Goal: Information Seeking & Learning: Learn about a topic

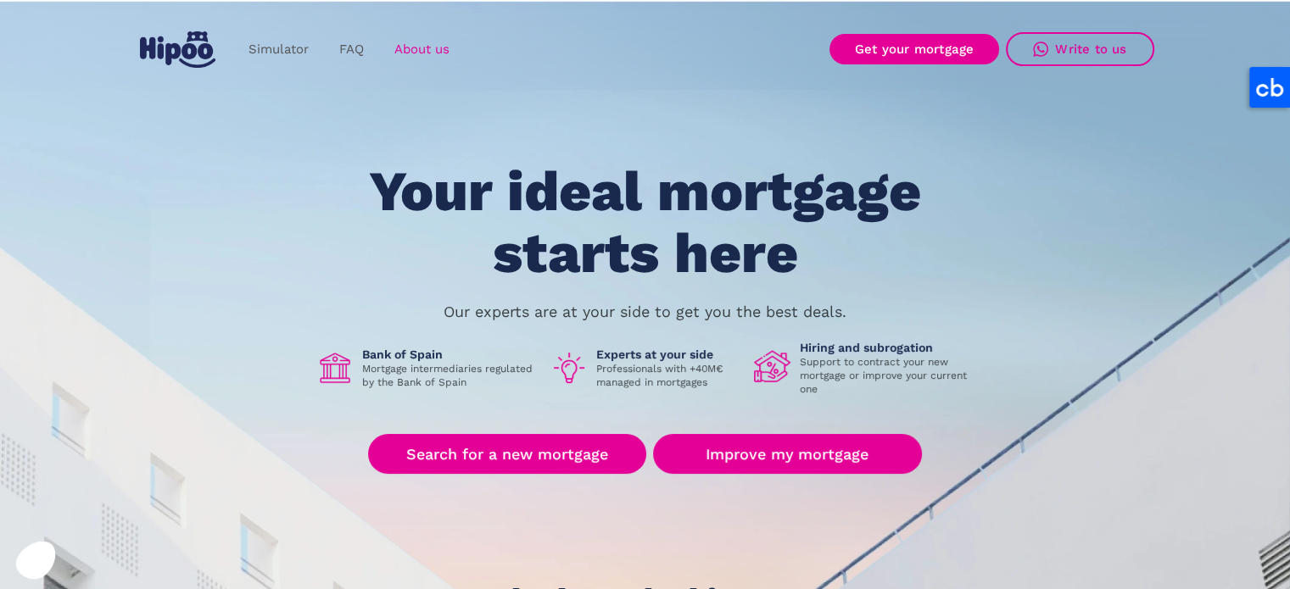
click at [434, 53] on font "About us" at bounding box center [421, 49] width 55 height 15
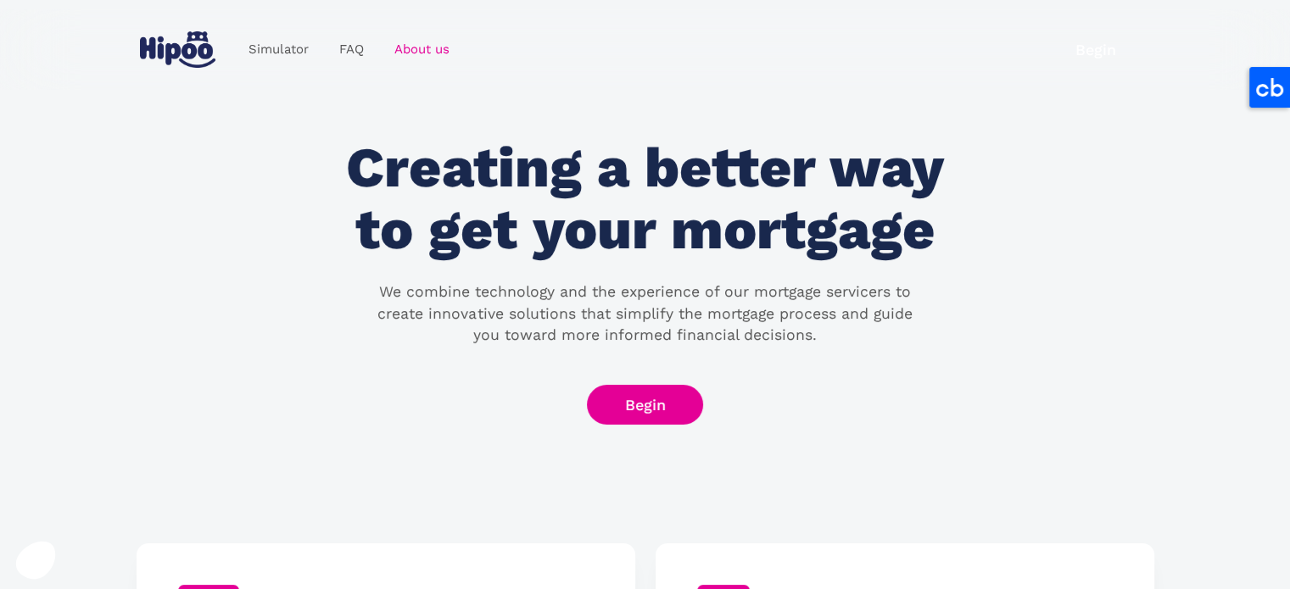
click at [568, 180] on font "Creating a better way to get your mortgage" at bounding box center [644, 198] width 597 height 127
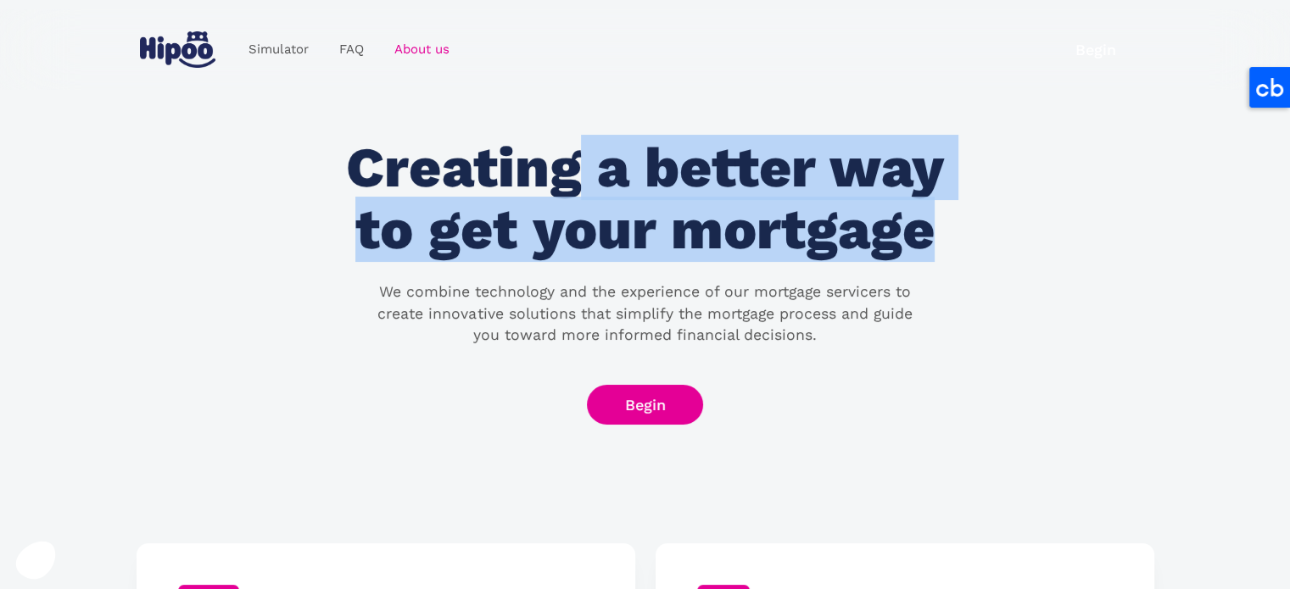
drag, startPoint x: 568, startPoint y: 180, endPoint x: 751, endPoint y: 248, distance: 195.6
click at [751, 248] on font "Creating a better way to get your mortgage" at bounding box center [644, 198] width 597 height 127
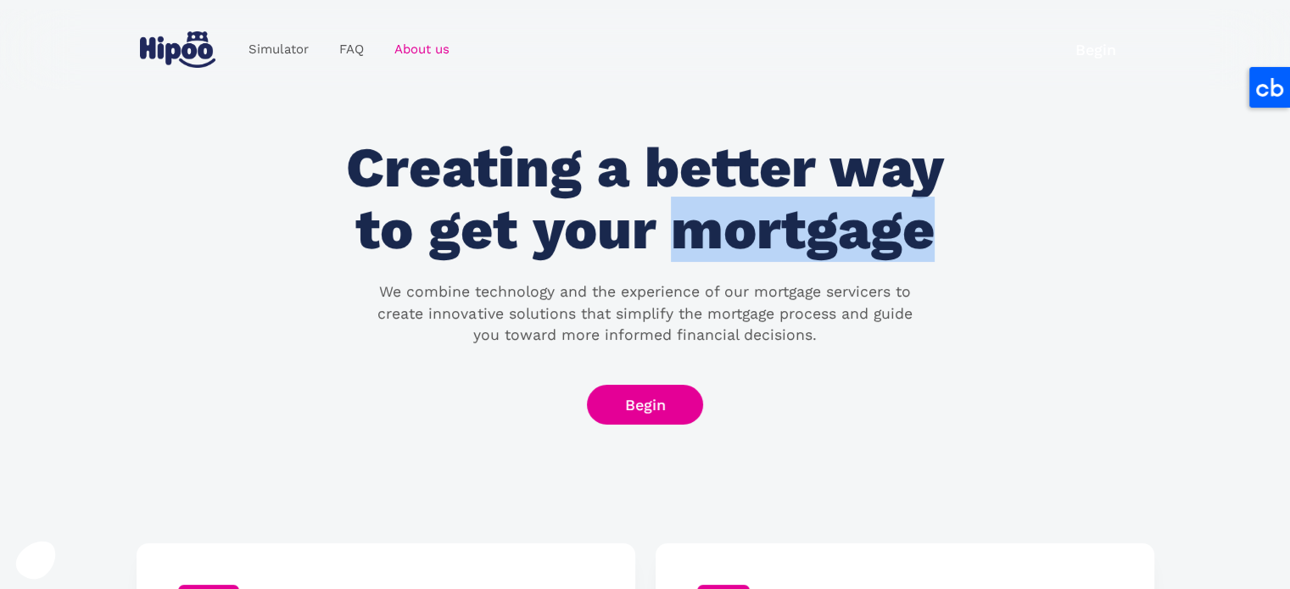
click at [751, 248] on font "Creating a better way to get your mortgage" at bounding box center [644, 198] width 597 height 127
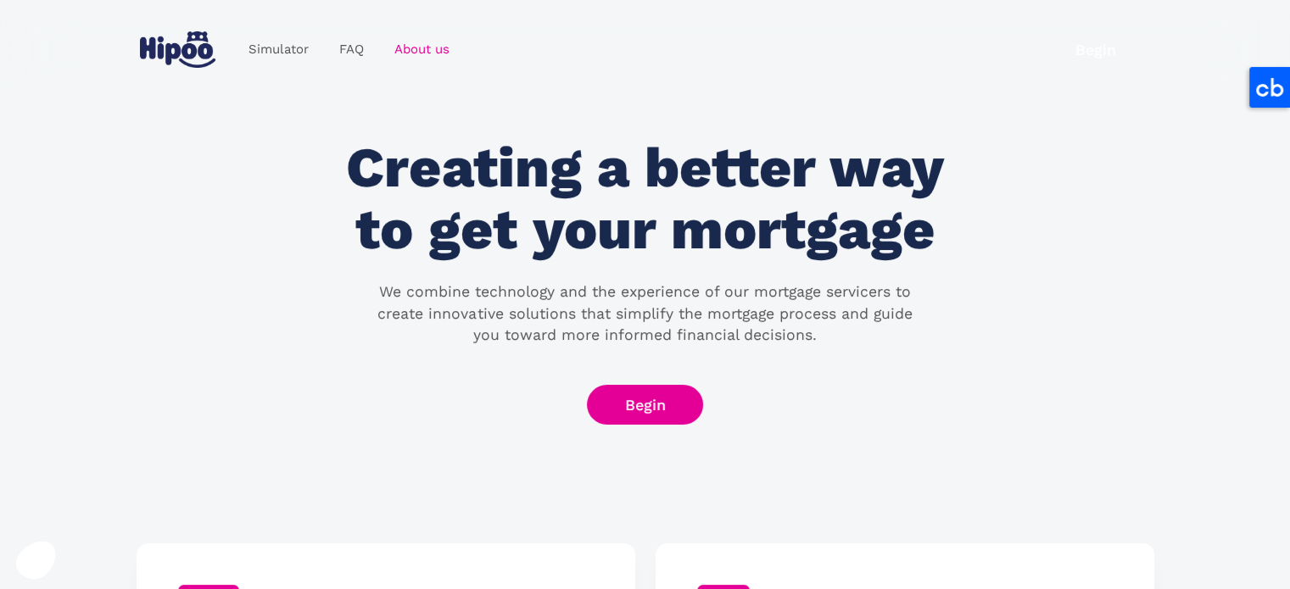
click at [385, 291] on font "We combine technology and the experience of our mortgage servicers to create in…" at bounding box center [644, 313] width 534 height 60
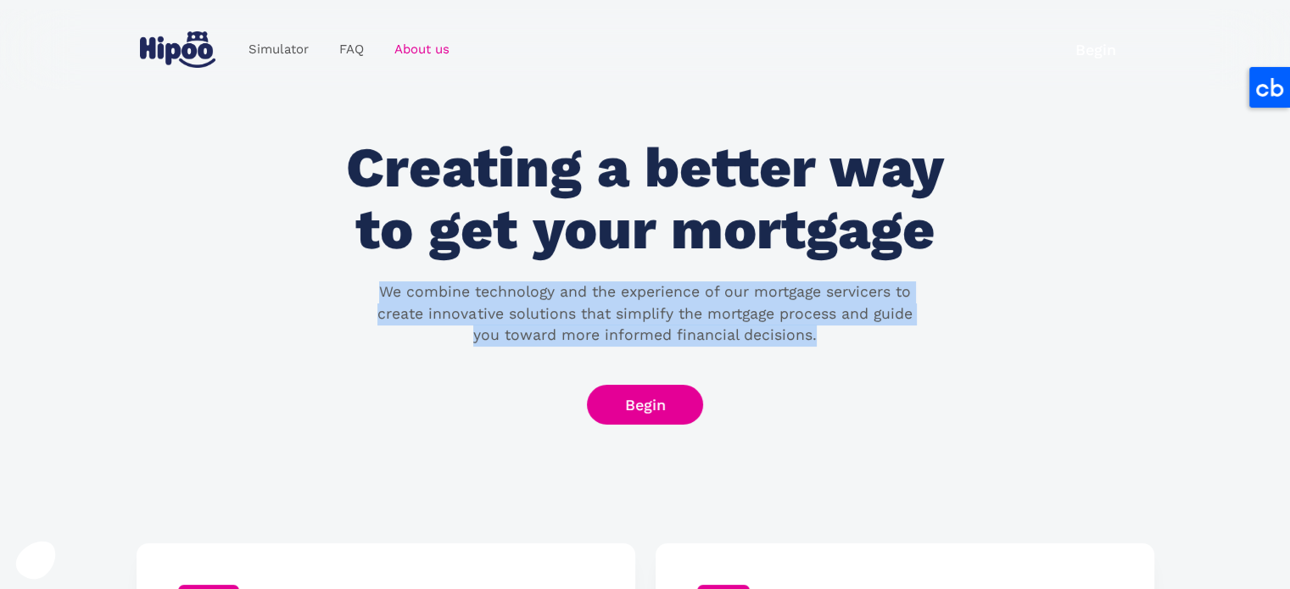
drag, startPoint x: 385, startPoint y: 291, endPoint x: 811, endPoint y: 338, distance: 428.3
click at [811, 338] on font "We combine technology and the experience of our mortgage servicers to create in…" at bounding box center [644, 313] width 534 height 60
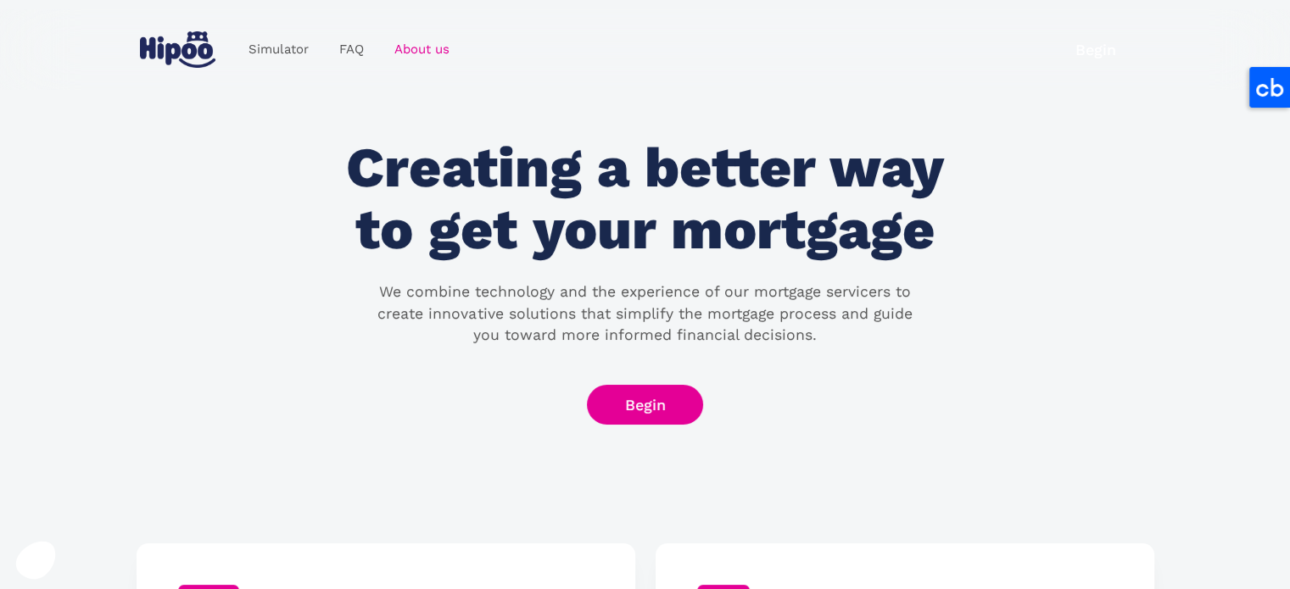
click at [390, 169] on font "Creating a better way to get your mortgage" at bounding box center [644, 198] width 597 height 127
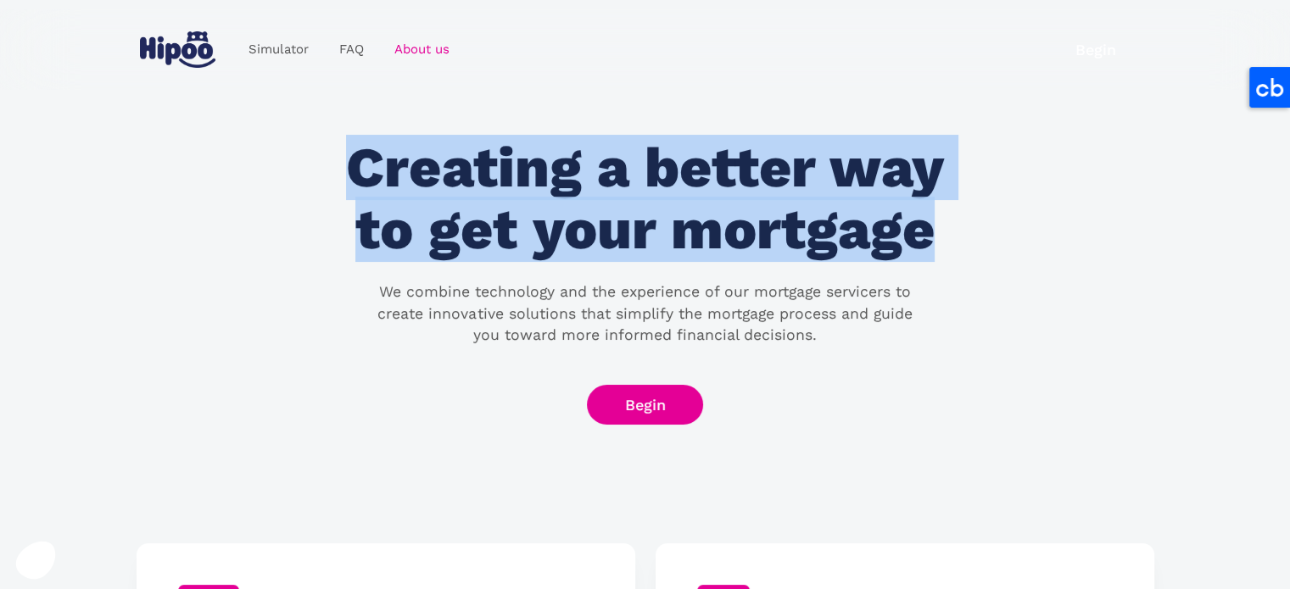
drag, startPoint x: 390, startPoint y: 169, endPoint x: 777, endPoint y: 229, distance: 391.3
click at [777, 229] on font "Creating a better way to get your mortgage" at bounding box center [644, 198] width 597 height 127
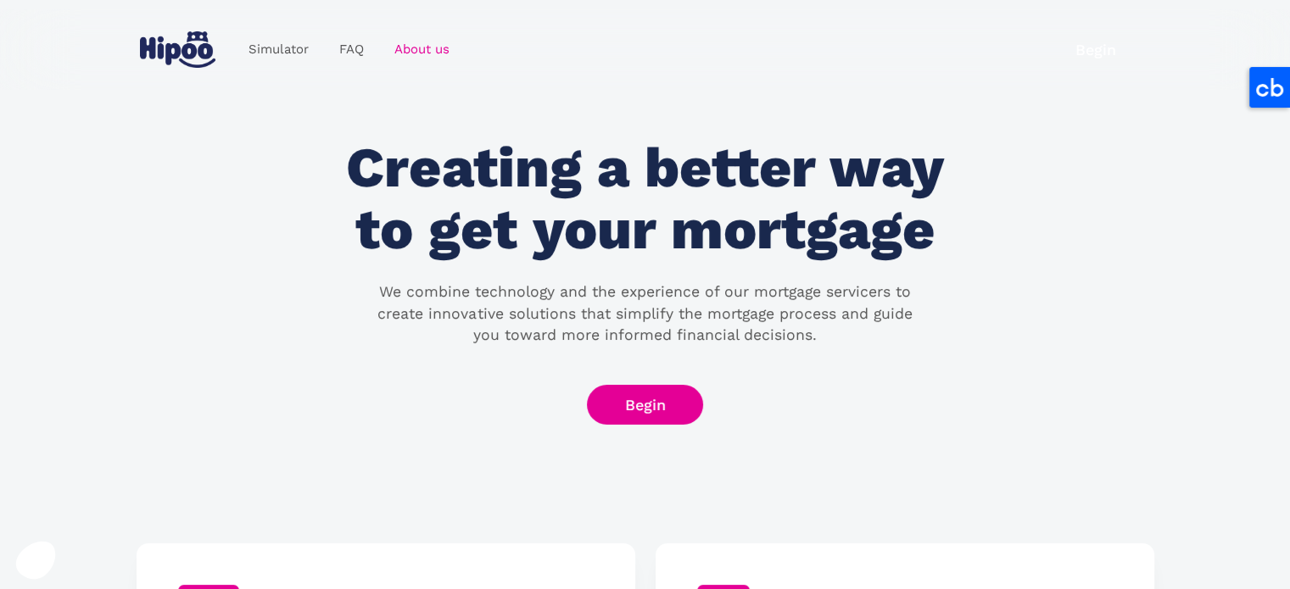
click at [393, 294] on font "We combine technology and the experience of our mortgage servicers to create in…" at bounding box center [644, 313] width 534 height 60
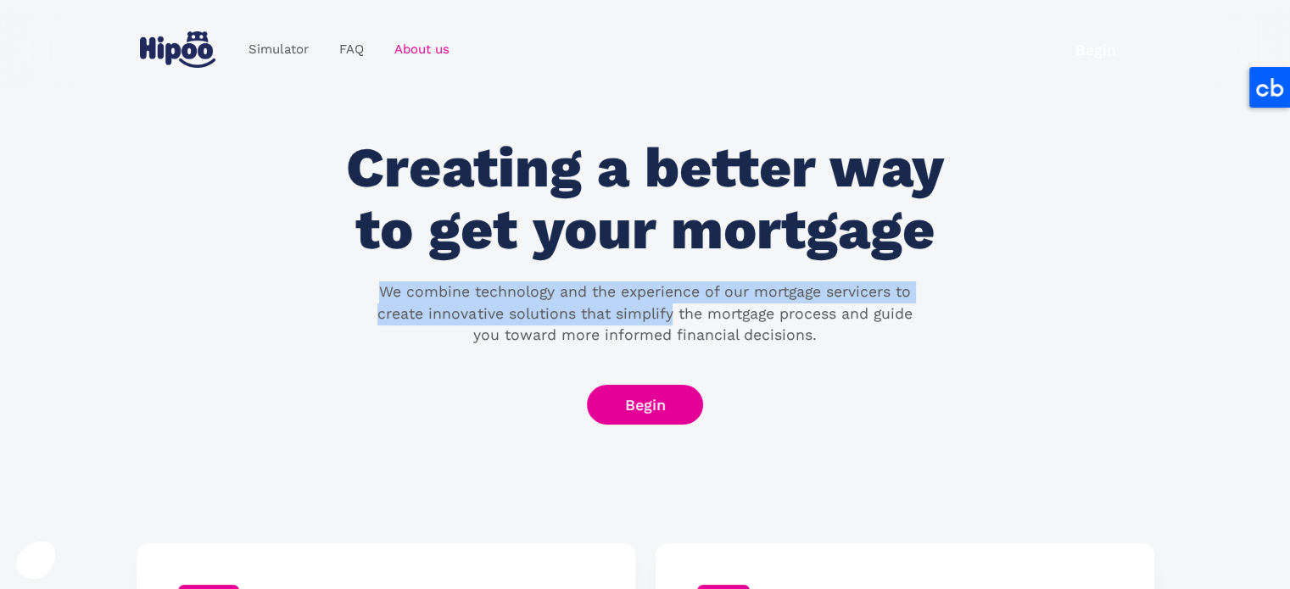
drag, startPoint x: 393, startPoint y: 294, endPoint x: 644, endPoint y: 325, distance: 252.9
click at [644, 325] on p "We combine technology and the experience of our mortgage servicers to create in…" at bounding box center [644, 314] width 544 height 65
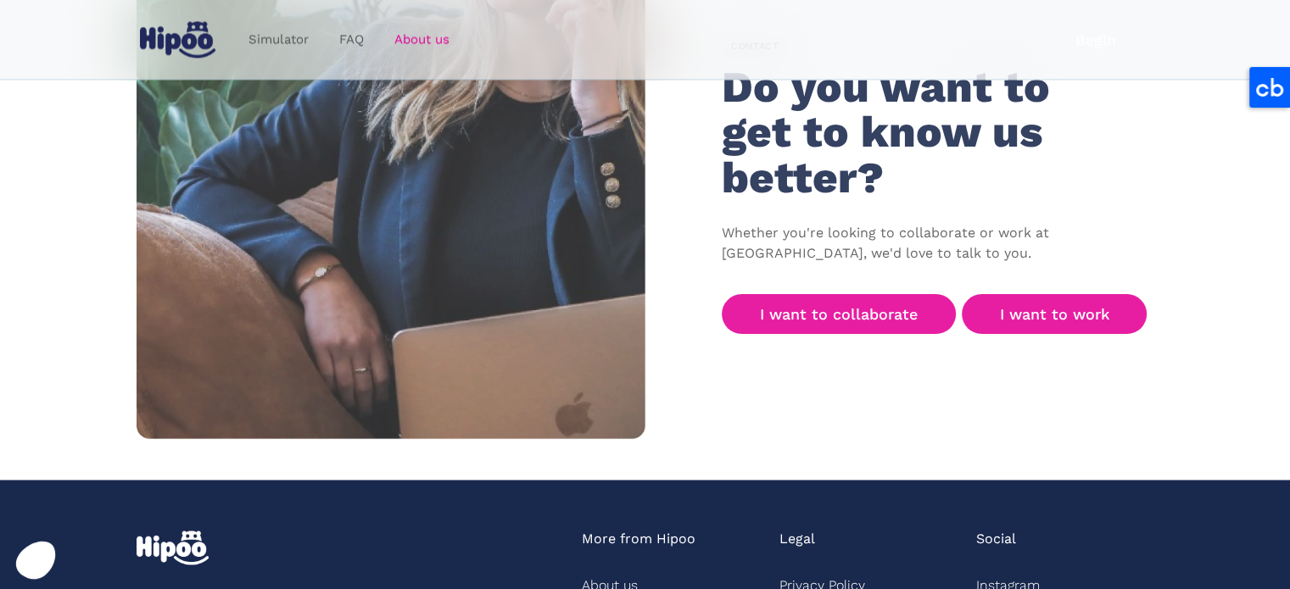
scroll to position [2629, 0]
